Goal: Task Accomplishment & Management: Use online tool/utility

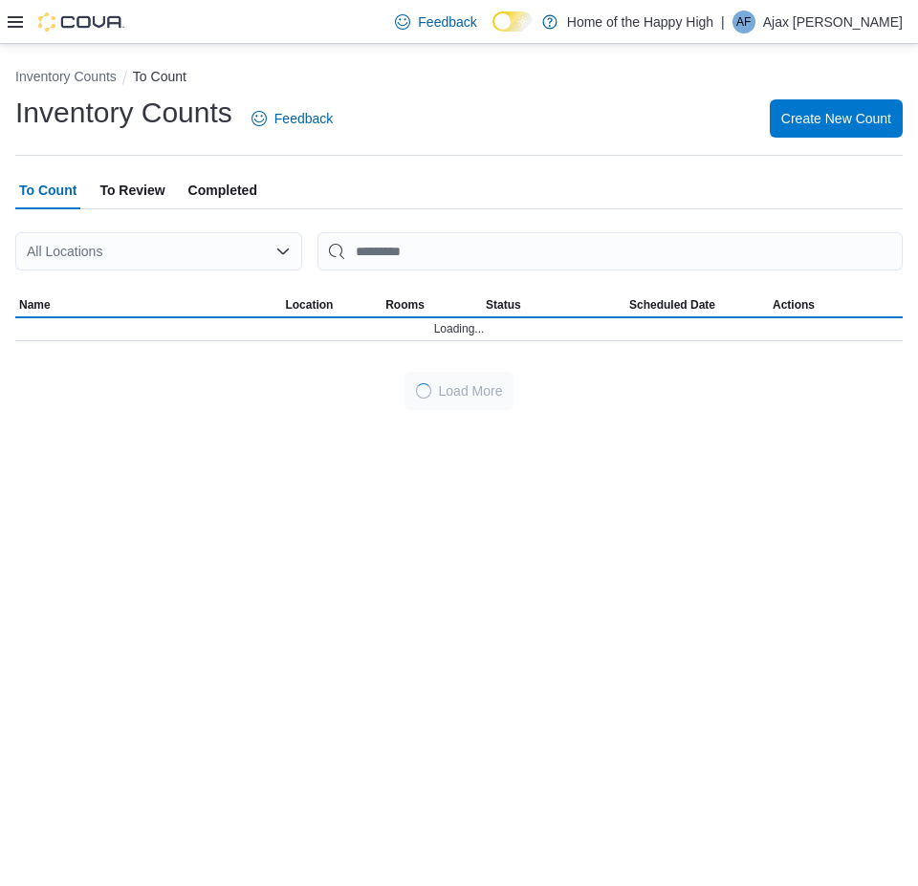
click at [10, 25] on icon at bounding box center [15, 21] width 15 height 15
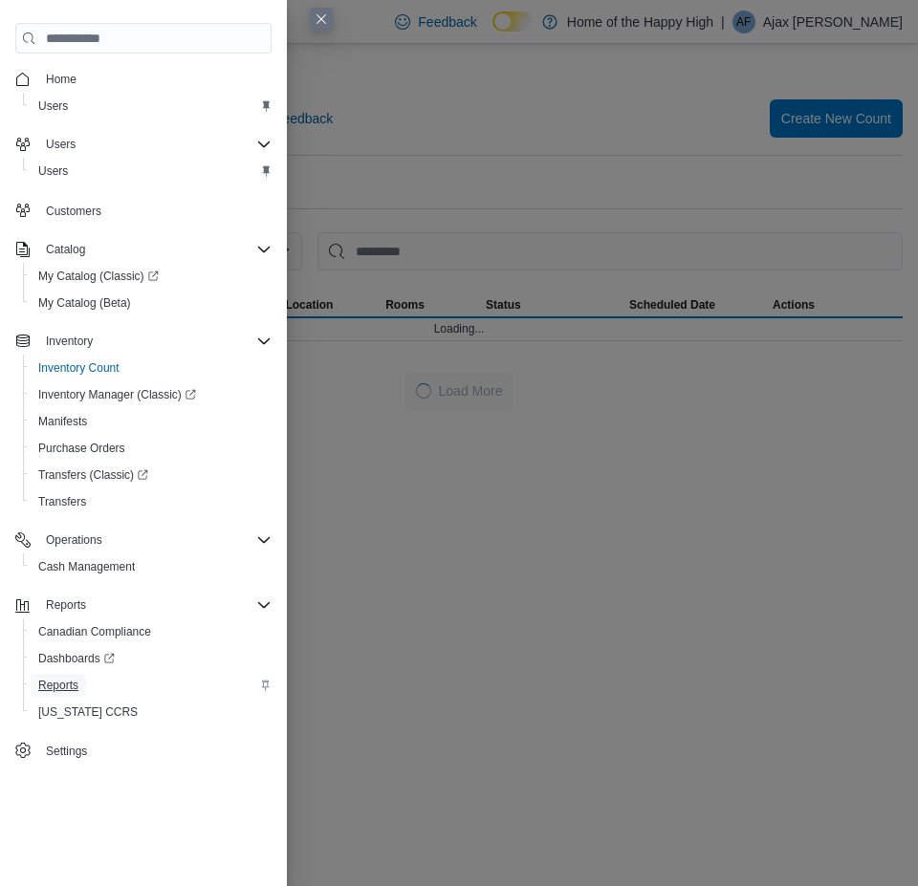
click at [60, 685] on span "Reports" at bounding box center [58, 685] width 40 height 15
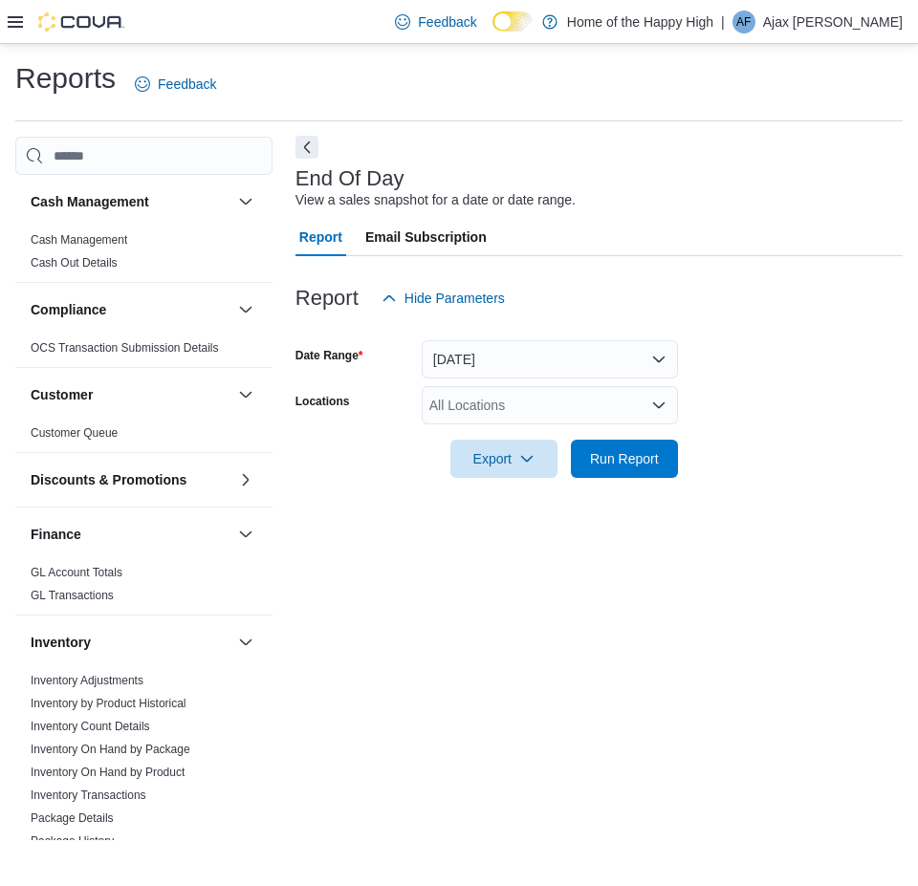
click at [308, 145] on button "Next" at bounding box center [306, 147] width 23 height 23
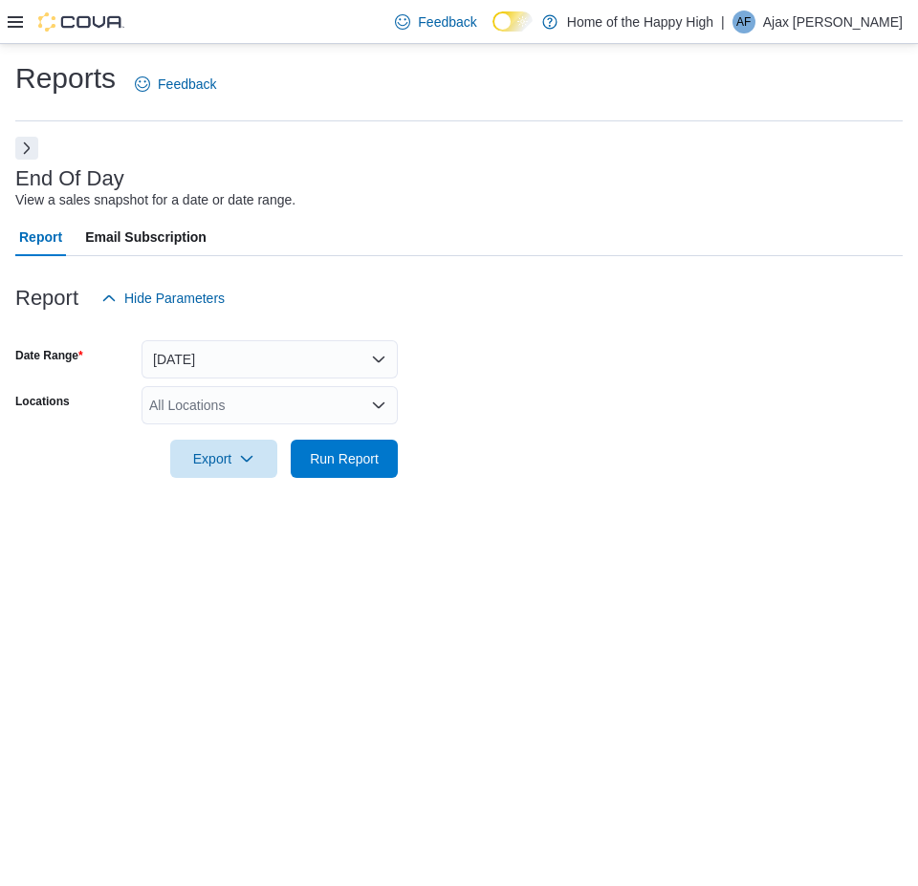
drag, startPoint x: 292, startPoint y: 395, endPoint x: 290, endPoint y: 404, distance: 9.7
click at [290, 404] on div "All Locations" at bounding box center [269, 405] width 256 height 38
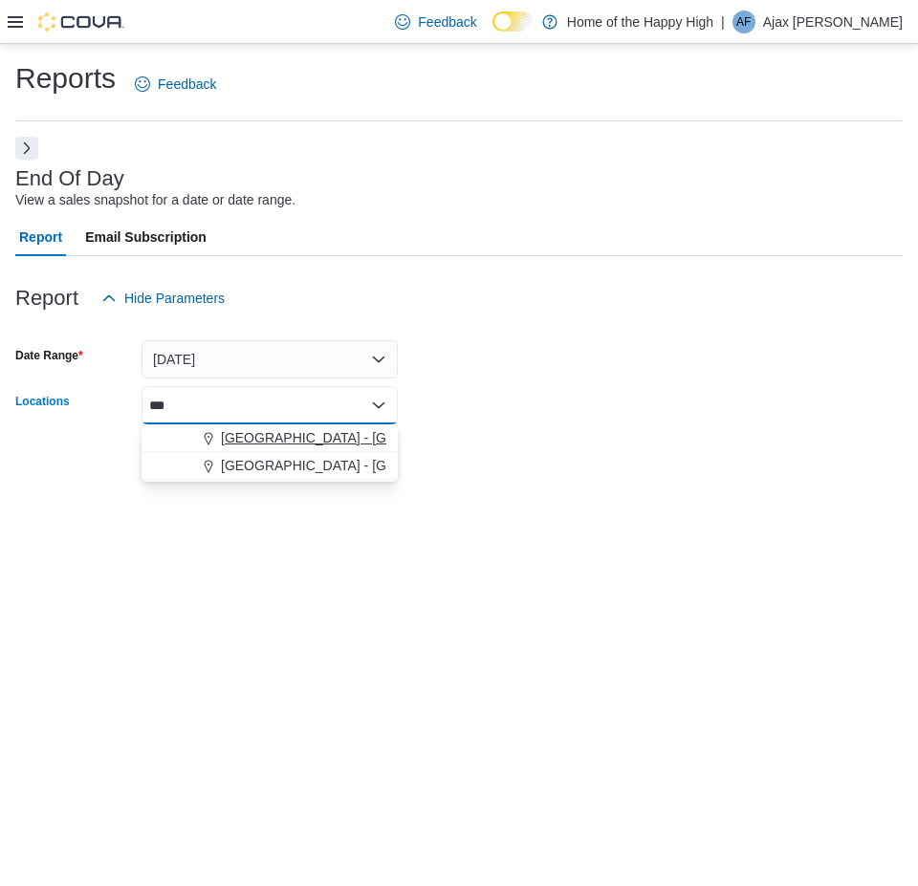
type input "***"
click at [241, 444] on span "Battleford - Battleford Crossing - Fire & Flower" at bounding box center [412, 437] width 382 height 19
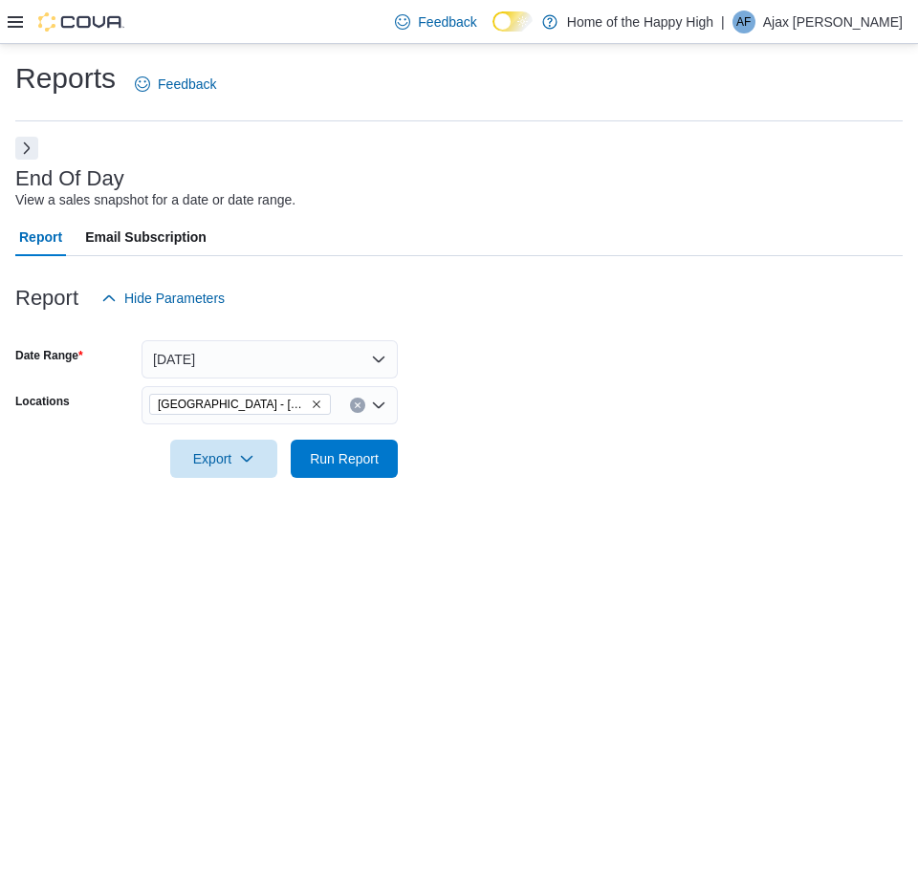
click at [462, 318] on div at bounding box center [458, 328] width 887 height 23
click at [356, 453] on span "Run Report" at bounding box center [344, 457] width 69 height 19
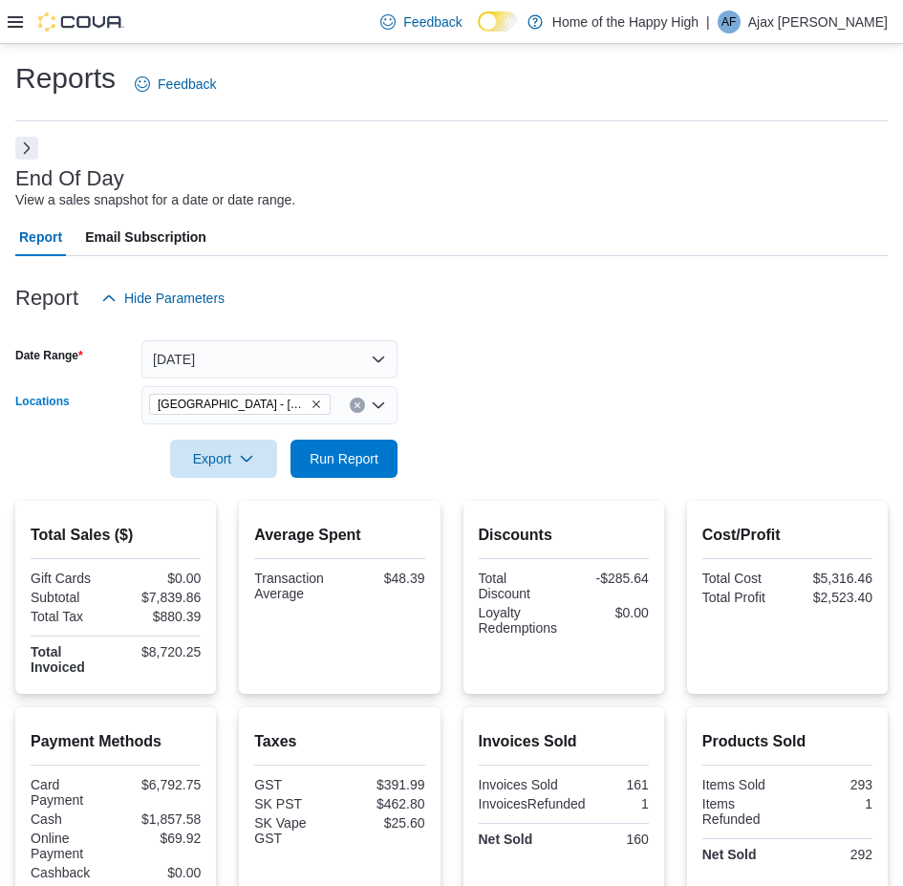
click at [317, 402] on icon "Remove Battleford - Battleford Crossing - Fire & Flower from selection in this …" at bounding box center [316, 404] width 11 height 11
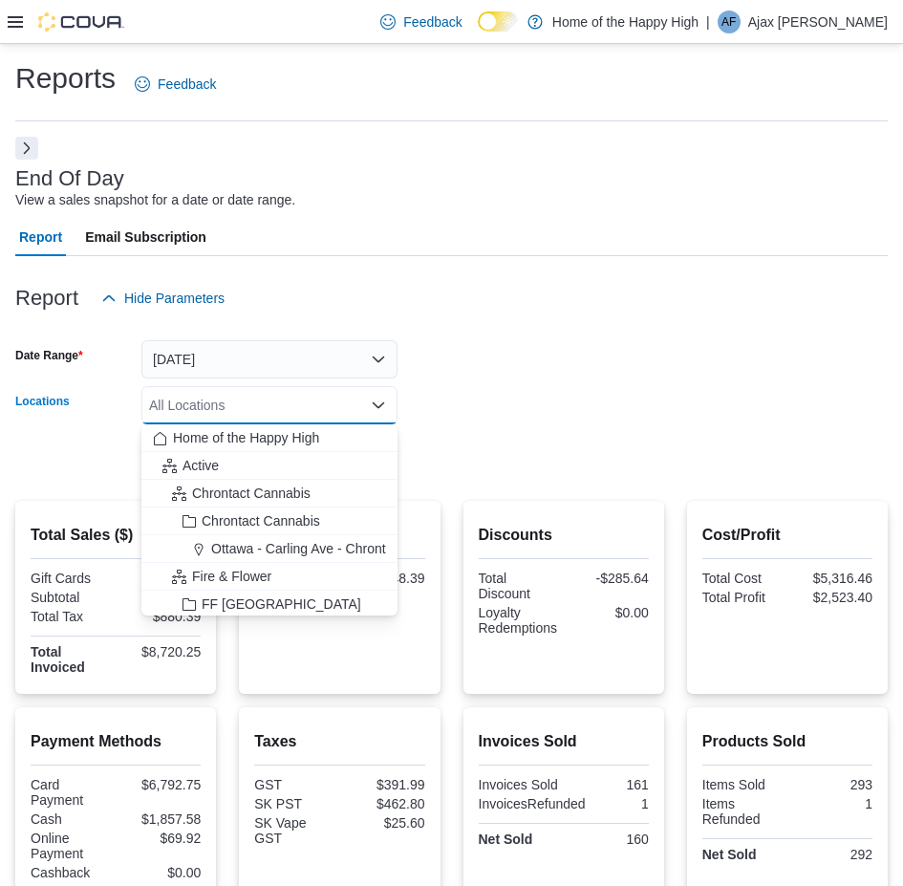
click at [317, 402] on div "All Locations Combo box. Selected. Combo box input. All Locations. Type some te…" at bounding box center [269, 405] width 256 height 38
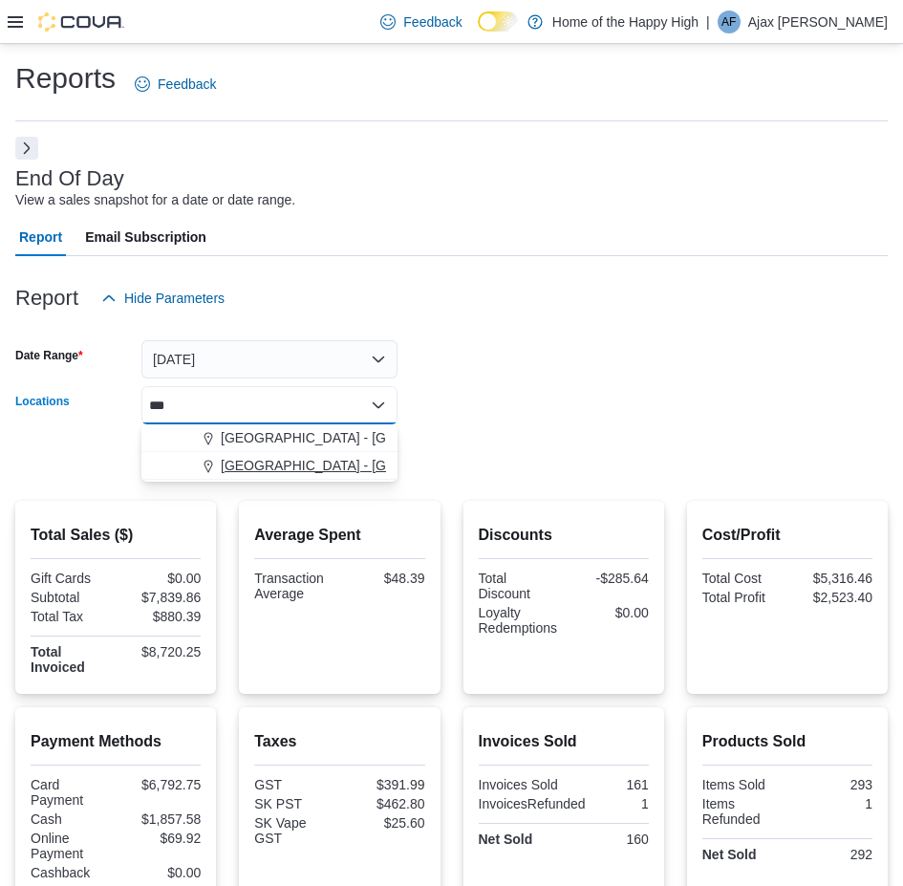
type input "***"
click at [342, 452] on button "North Battleford - Elkadri Plaza - Fire & Flower" at bounding box center [269, 466] width 256 height 28
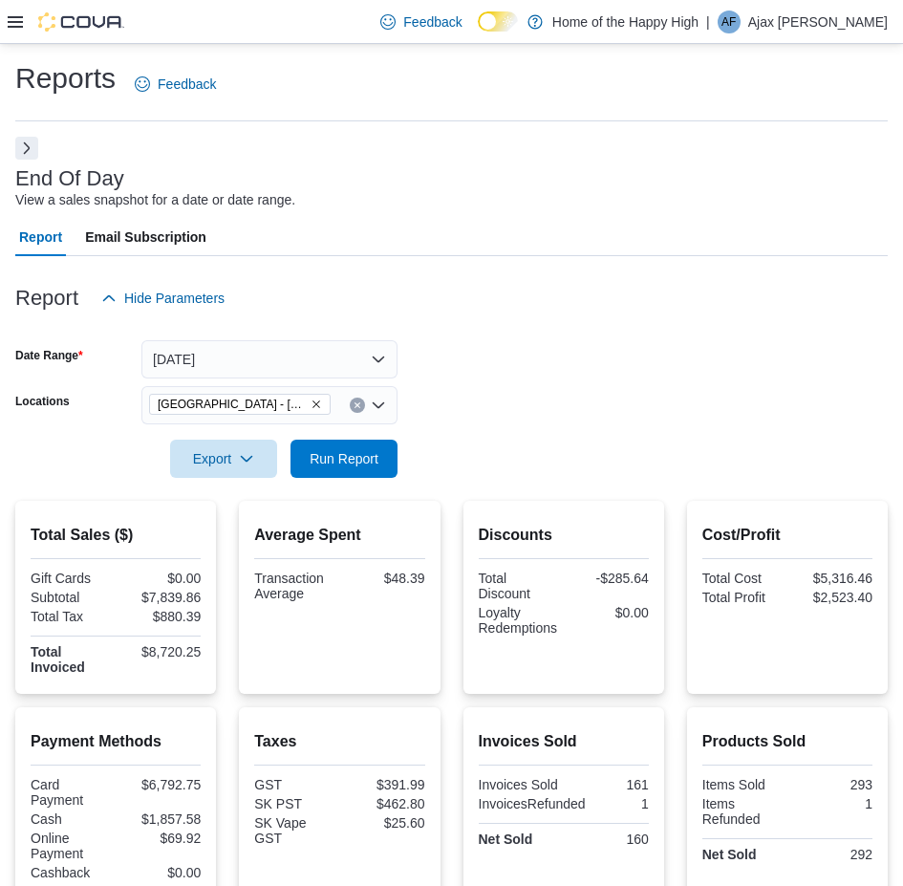
click at [458, 378] on form "Date Range Today Locations North Battleford - Elkadri Plaza - Fire & Flower Exp…" at bounding box center [451, 397] width 873 height 161
click at [370, 454] on span "Run Report" at bounding box center [344, 457] width 69 height 19
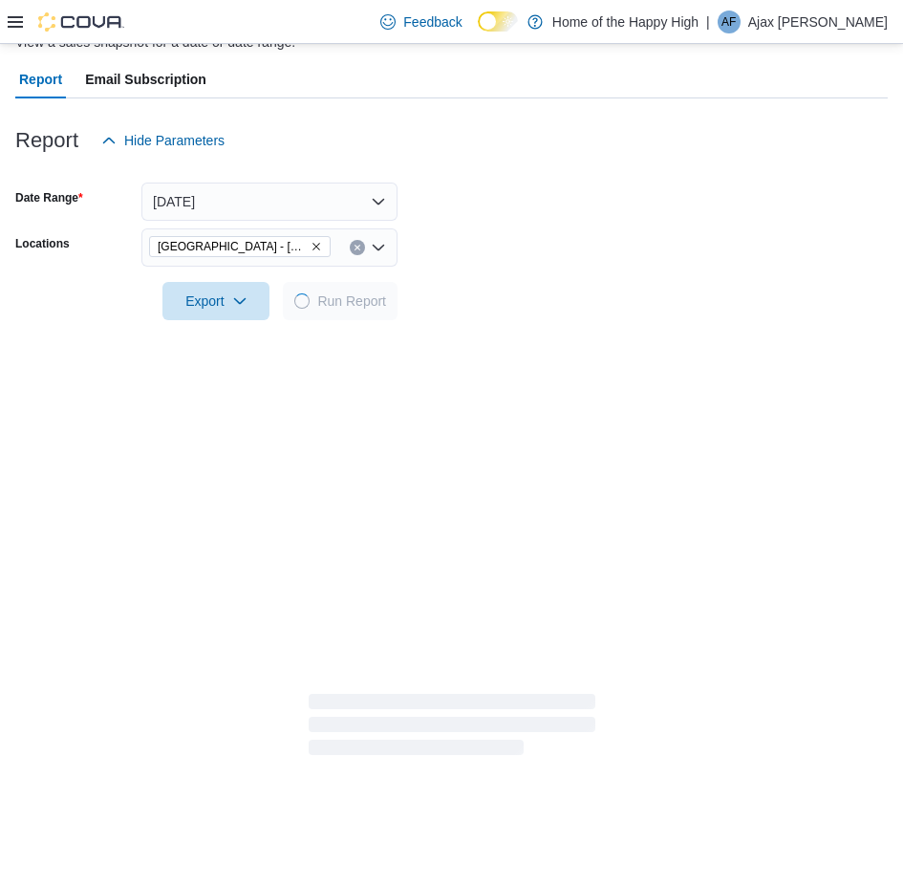
scroll to position [191, 0]
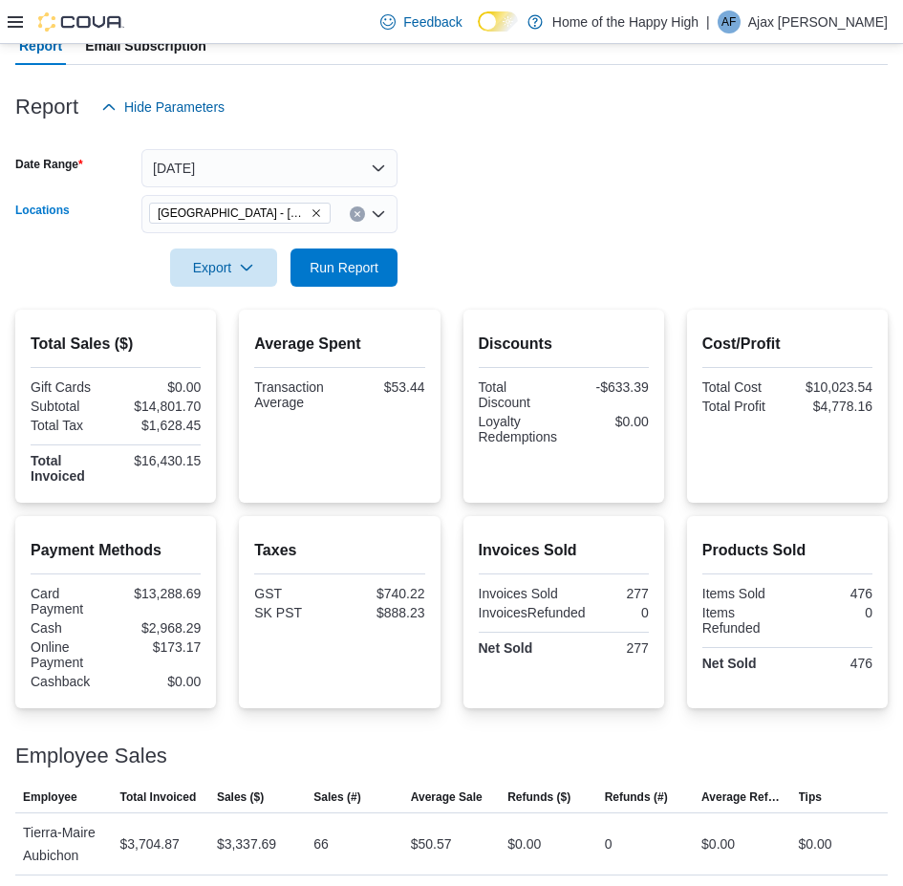
click at [314, 214] on icon "Remove North Battleford - Elkadri Plaza - Fire & Flower from selection in this …" at bounding box center [316, 212] width 11 height 11
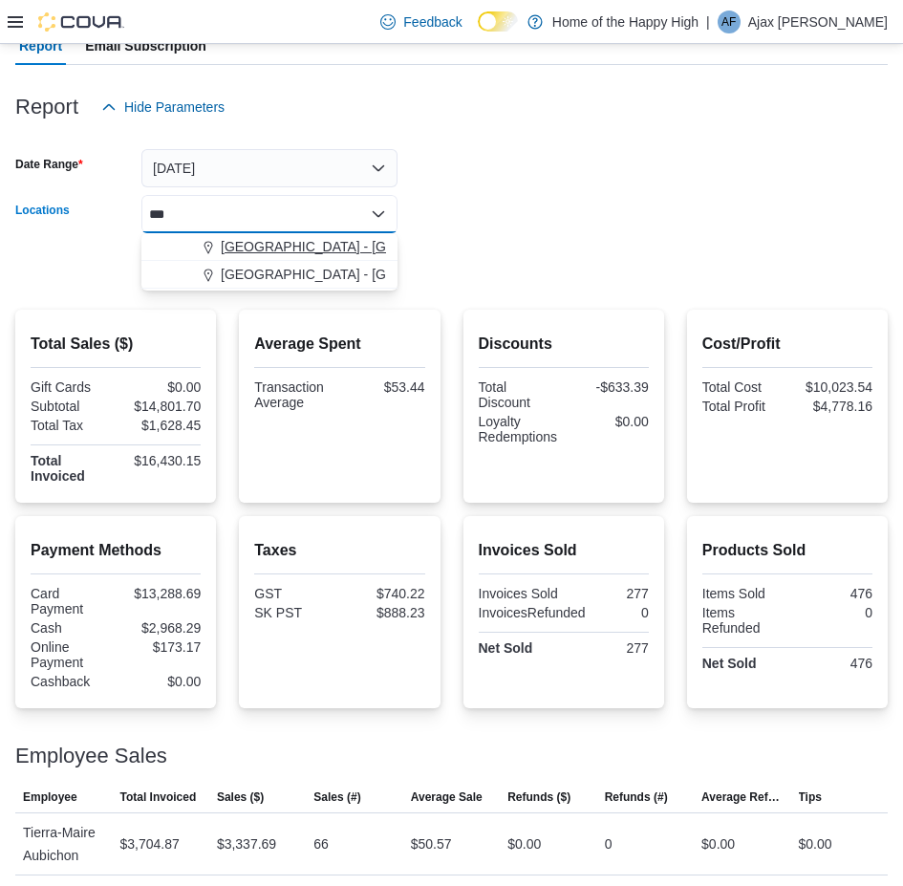
type input "***"
click at [249, 249] on span "Battleford - Battleford Crossing - Fire & Flower" at bounding box center [412, 246] width 382 height 19
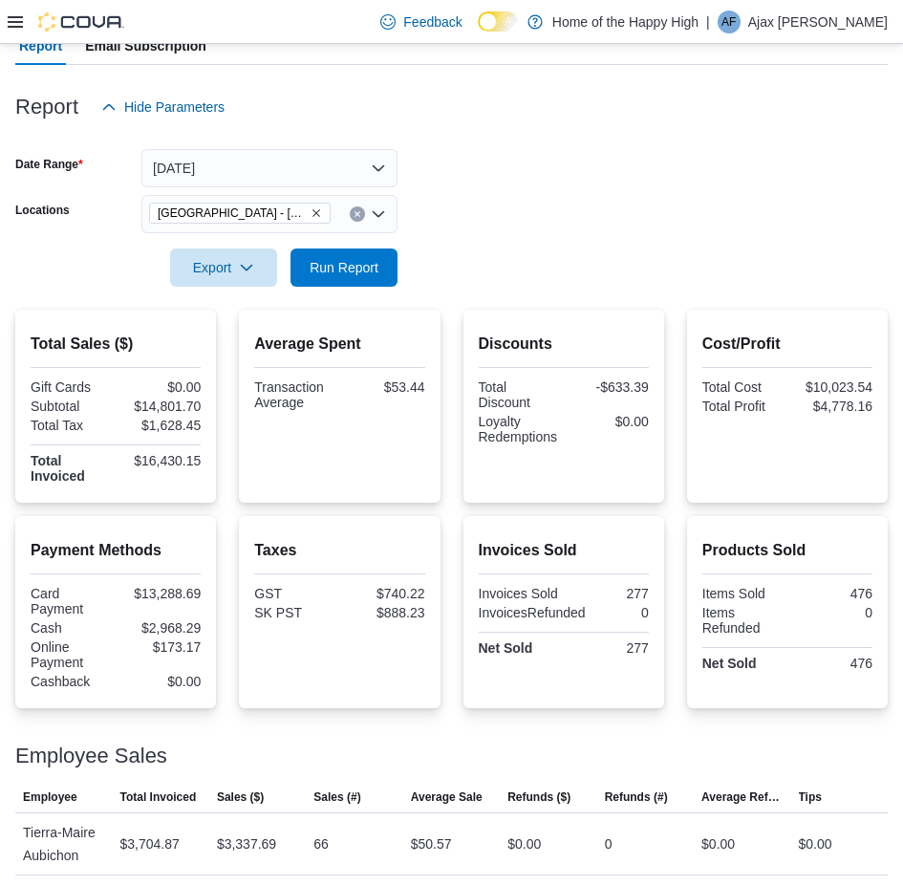
click at [426, 160] on form "Date Range Today Locations Battleford - Battleford Crossing - Fire & Flower Exp…" at bounding box center [451, 206] width 873 height 161
click at [357, 275] on span "Run Report" at bounding box center [344, 266] width 69 height 19
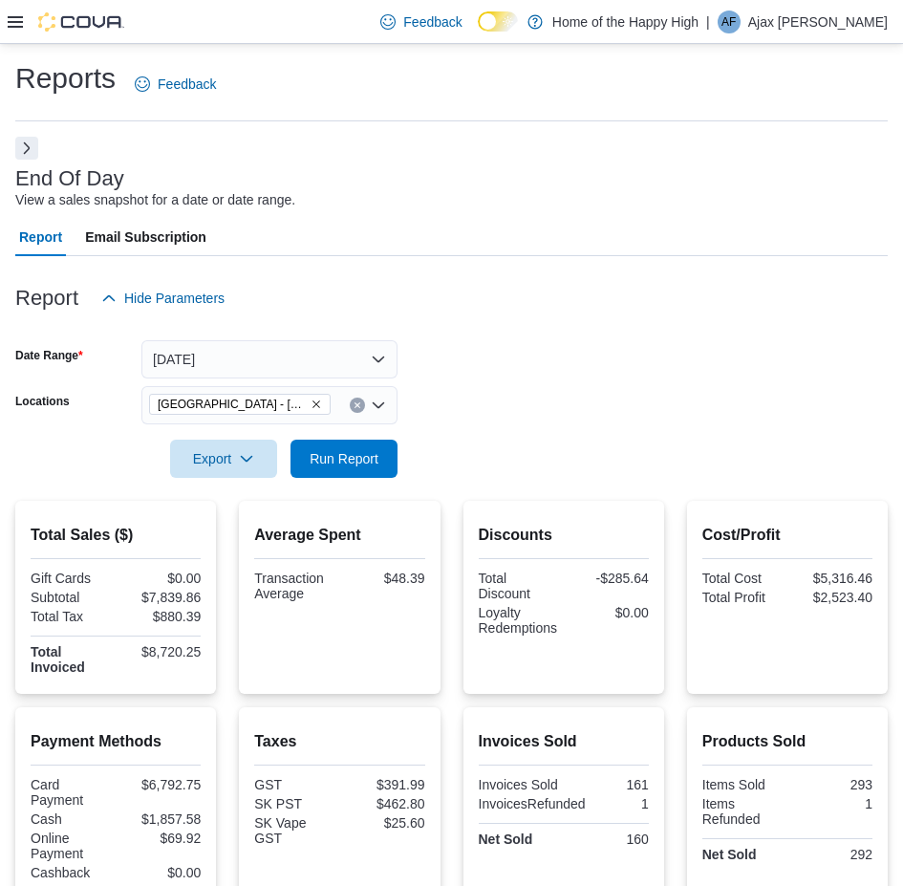
drag, startPoint x: 888, startPoint y: 37, endPoint x: 603, endPoint y: 159, distance: 309.6
click at [603, 159] on div "End Of Day View a sales snapshot for a date or date range. Report Email Subscri…" at bounding box center [451, 675] width 873 height 1077
click at [350, 466] on span "Run Report" at bounding box center [344, 457] width 69 height 19
